Goal: Use online tool/utility: Utilize a website feature to perform a specific function

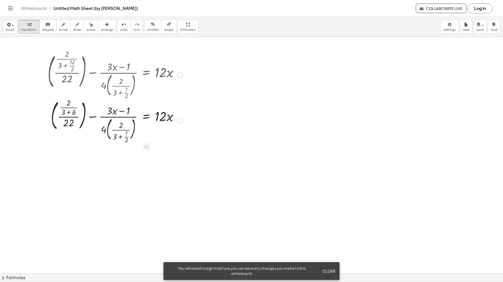
click at [119, 128] on div at bounding box center [115, 120] width 140 height 44
click at [119, 131] on div at bounding box center [115, 120] width 140 height 44
click at [103, 130] on div at bounding box center [115, 120] width 140 height 44
click at [70, 120] on div at bounding box center [115, 120] width 140 height 44
click at [70, 112] on div at bounding box center [115, 120] width 140 height 44
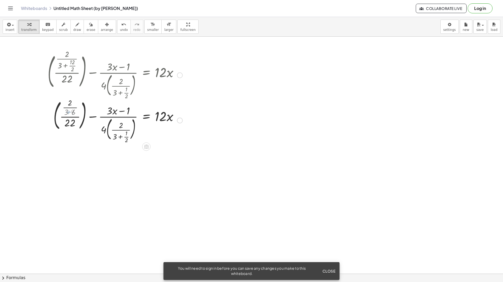
click at [70, 101] on div at bounding box center [115, 120] width 140 height 44
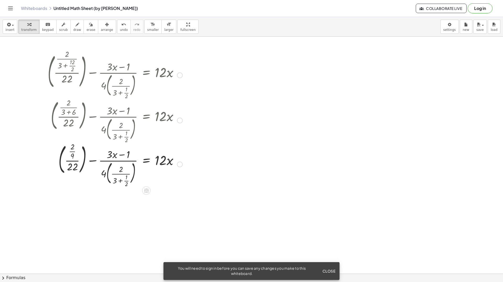
click at [72, 149] on div at bounding box center [115, 164] width 140 height 44
click at [73, 149] on div at bounding box center [115, 164] width 140 height 44
click at [70, 169] on div at bounding box center [115, 164] width 140 height 44
click at [109, 158] on div at bounding box center [115, 164] width 140 height 44
click at [121, 158] on div at bounding box center [115, 164] width 140 height 44
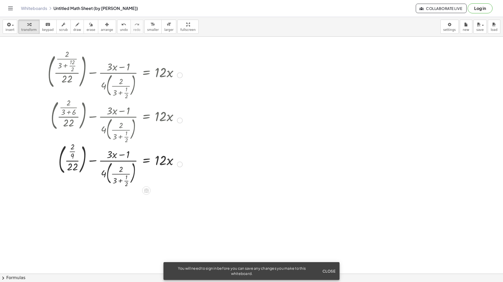
click at [126, 157] on div at bounding box center [115, 164] width 140 height 44
click at [99, 174] on div at bounding box center [115, 164] width 140 height 44
click at [103, 174] on div at bounding box center [115, 164] width 140 height 44
click at [123, 174] on div at bounding box center [115, 164] width 140 height 44
click at [118, 180] on div at bounding box center [115, 164] width 140 height 44
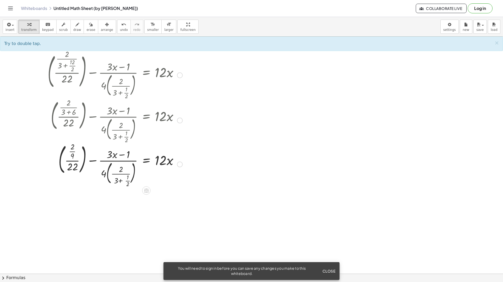
click at [118, 172] on div at bounding box center [115, 164] width 140 height 44
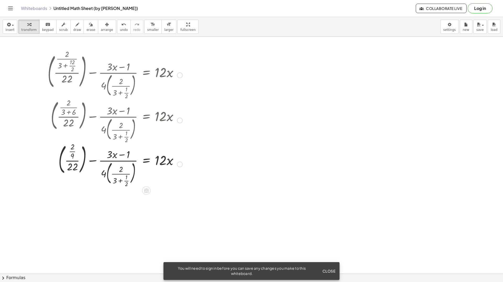
click at [93, 159] on div at bounding box center [115, 164] width 140 height 44
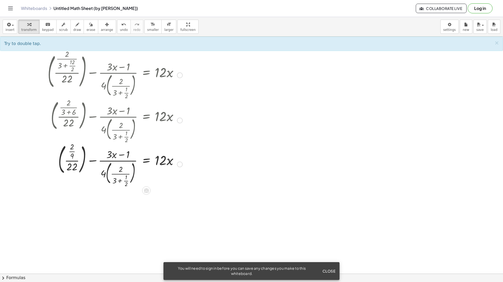
click at [161, 161] on div at bounding box center [115, 164] width 140 height 44
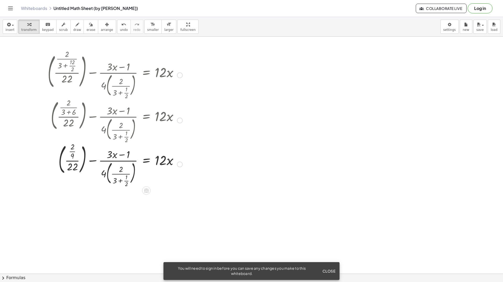
click at [71, 167] on div at bounding box center [115, 164] width 140 height 44
click at [73, 158] on div at bounding box center [115, 164] width 140 height 44
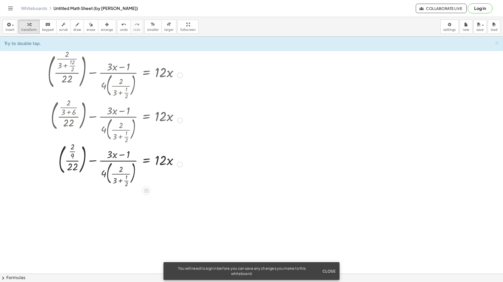
click at [43, 162] on div at bounding box center [44, 118] width 8 height 137
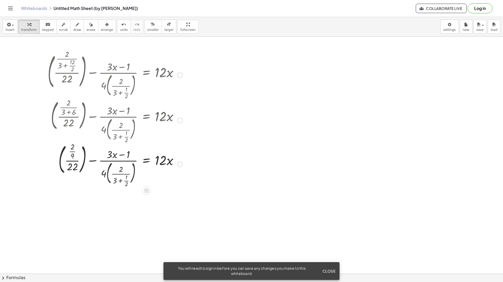
click at [43, 162] on div at bounding box center [44, 118] width 8 height 137
click at [178, 166] on div at bounding box center [180, 165] width 6 height 6
click at [175, 171] on div at bounding box center [115, 164] width 140 height 44
click at [127, 170] on div at bounding box center [115, 164] width 140 height 44
click at [104, 176] on div at bounding box center [115, 164] width 140 height 44
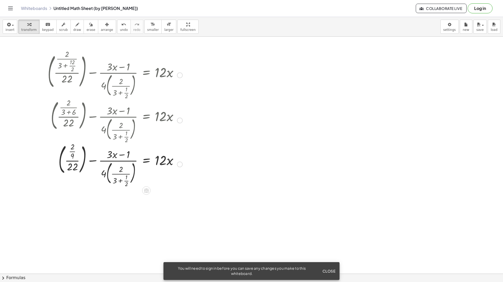
click at [122, 179] on div at bounding box center [115, 164] width 140 height 44
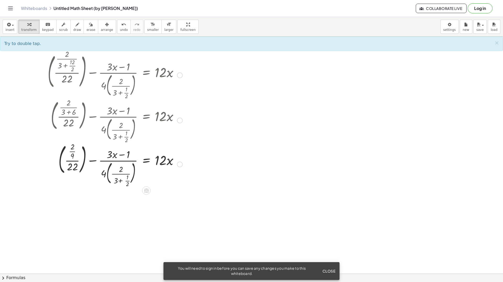
click at [115, 182] on div at bounding box center [115, 164] width 140 height 44
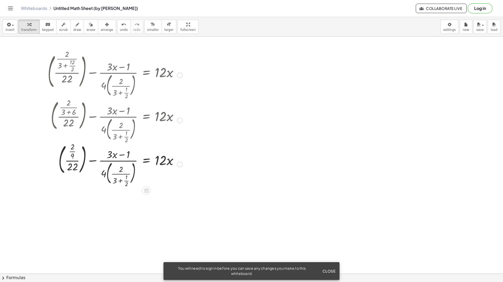
click at [126, 181] on div at bounding box center [115, 164] width 140 height 44
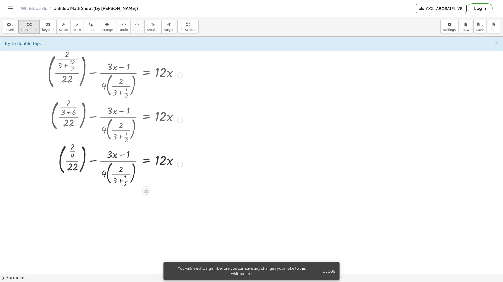
click at [120, 170] on div at bounding box center [115, 164] width 140 height 44
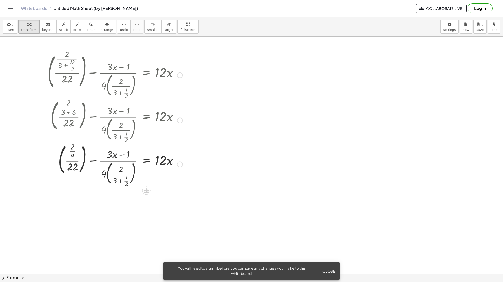
click at [113, 157] on div at bounding box center [115, 164] width 140 height 44
click at [132, 153] on div at bounding box center [115, 164] width 140 height 44
